Goal: Information Seeking & Learning: Learn about a topic

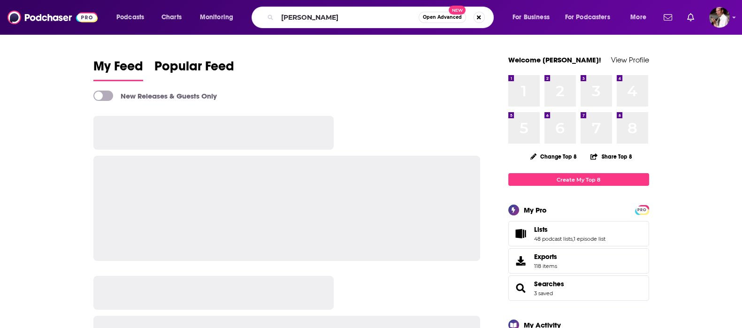
type input "[PERSON_NAME]"
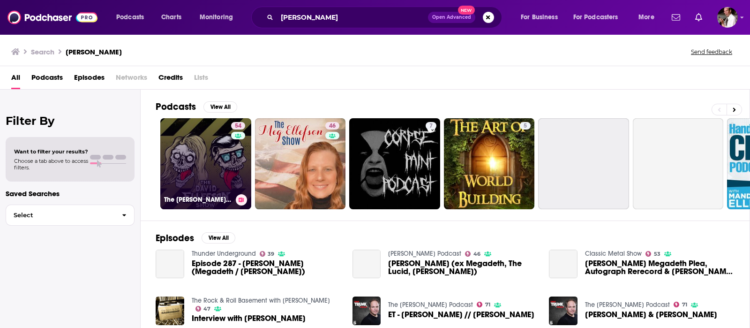
click at [216, 170] on link "54 The [PERSON_NAME] Show" at bounding box center [205, 163] width 91 height 91
